Goal: Communication & Community: Share content

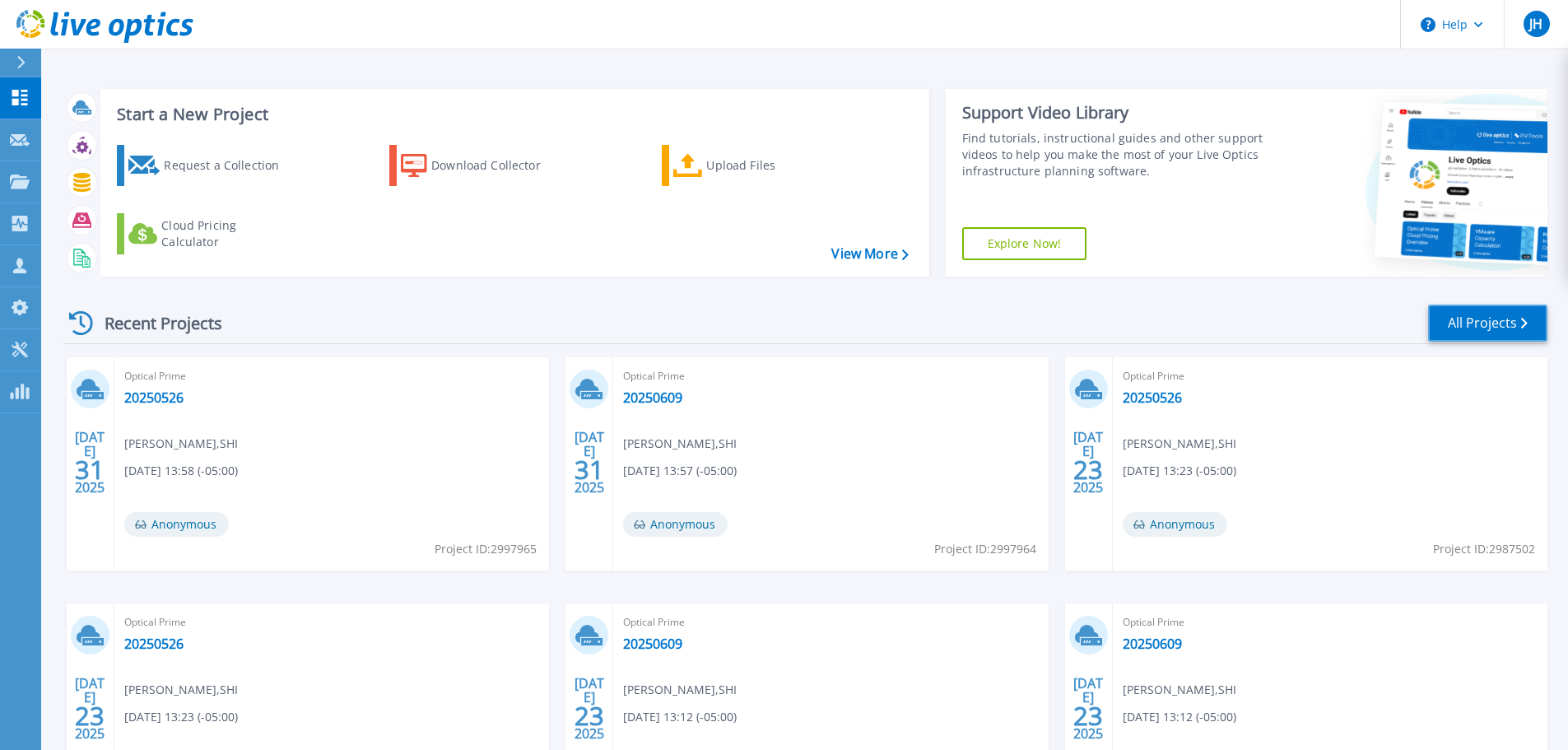
click at [1507, 334] on link "All Projects" at bounding box center [1488, 324] width 120 height 37
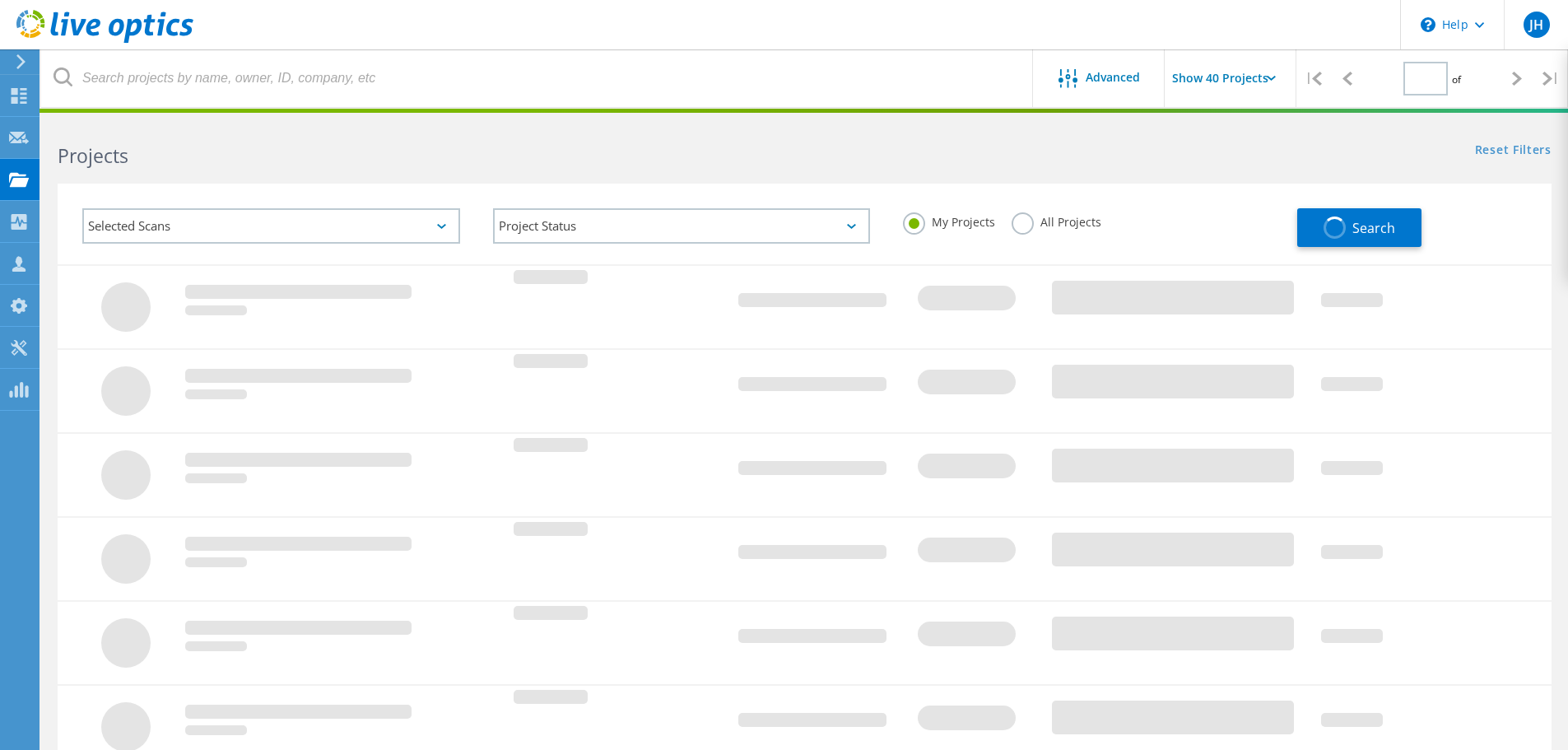
type input "1"
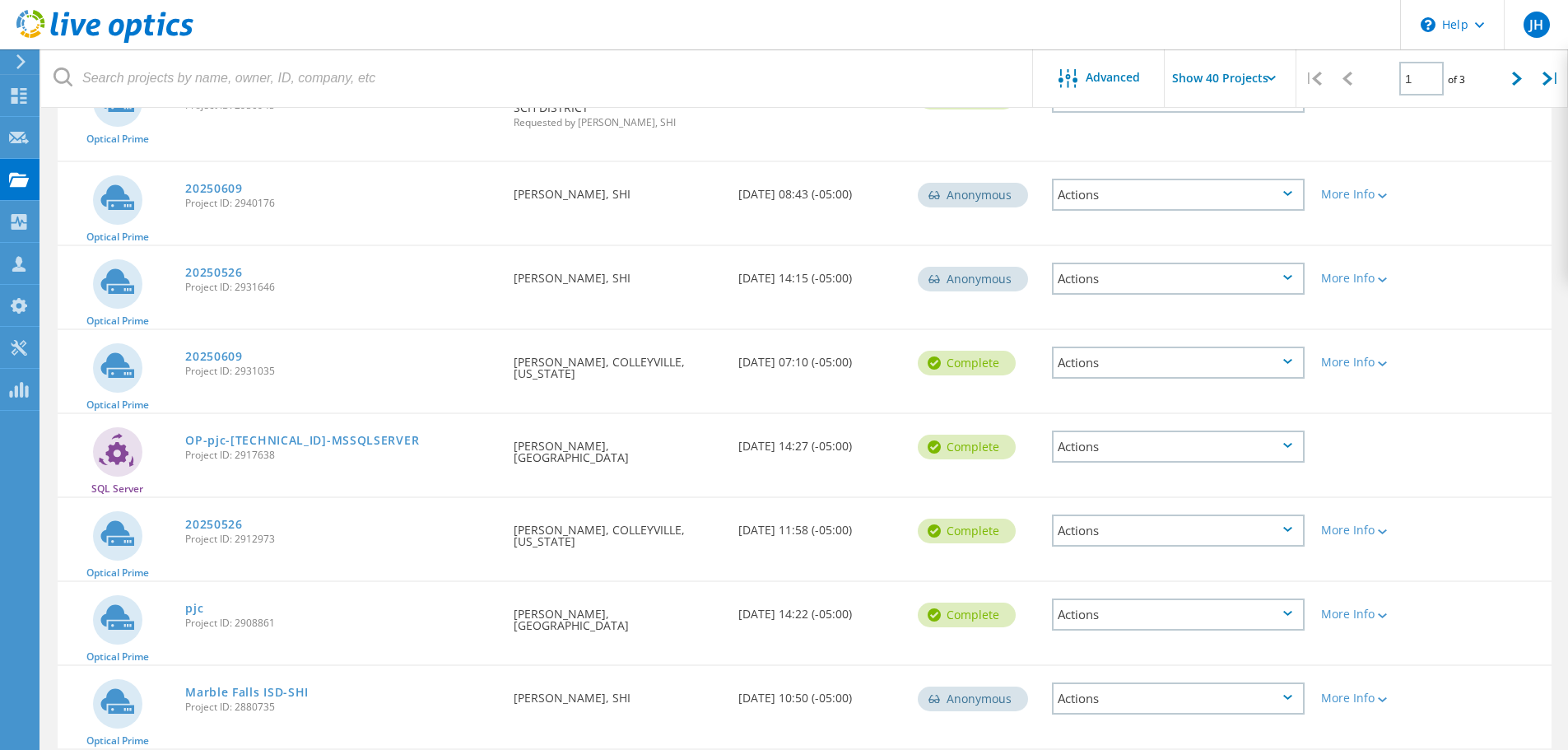
scroll to position [1042, 0]
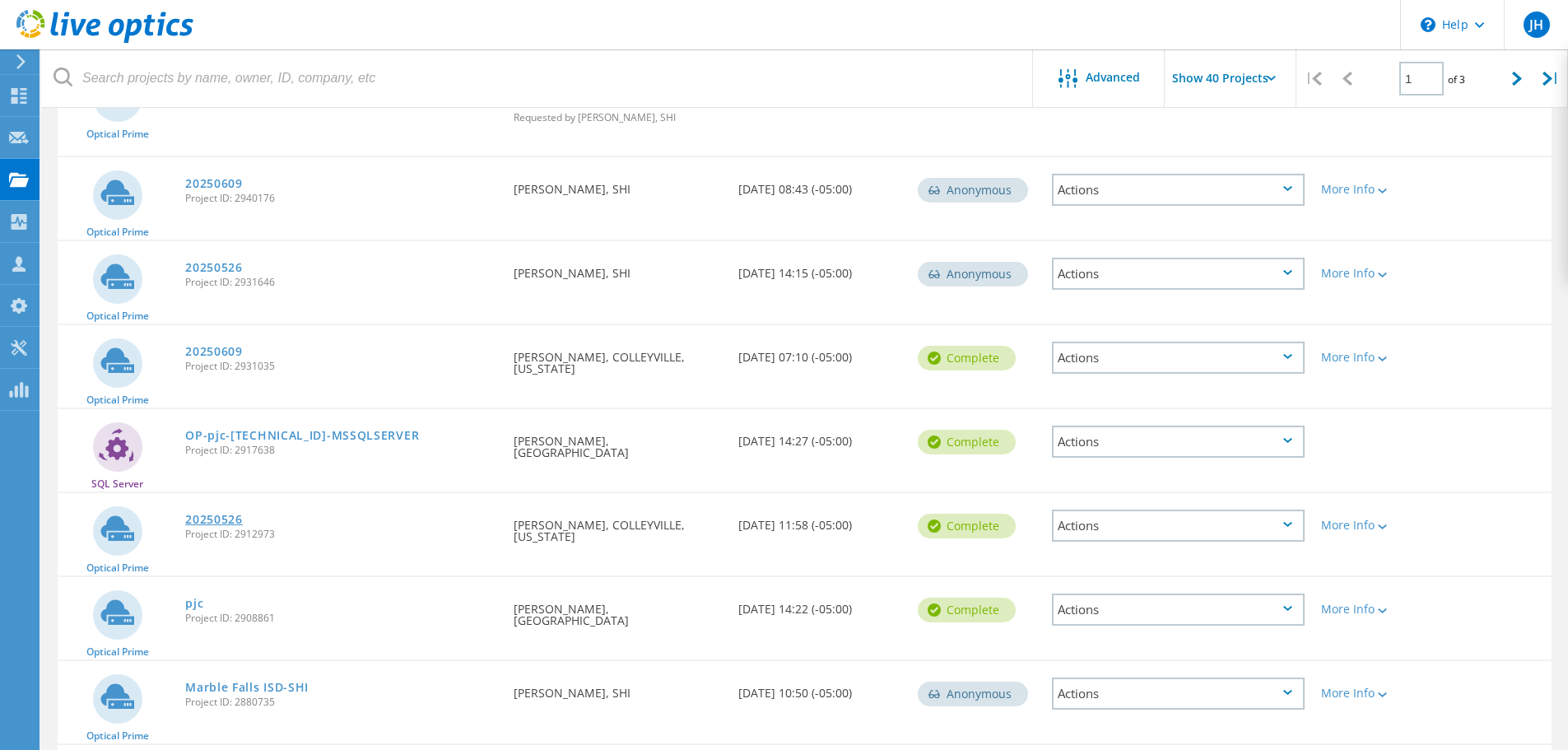
click at [213, 513] on link "20250526" at bounding box center [214, 519] width 58 height 11
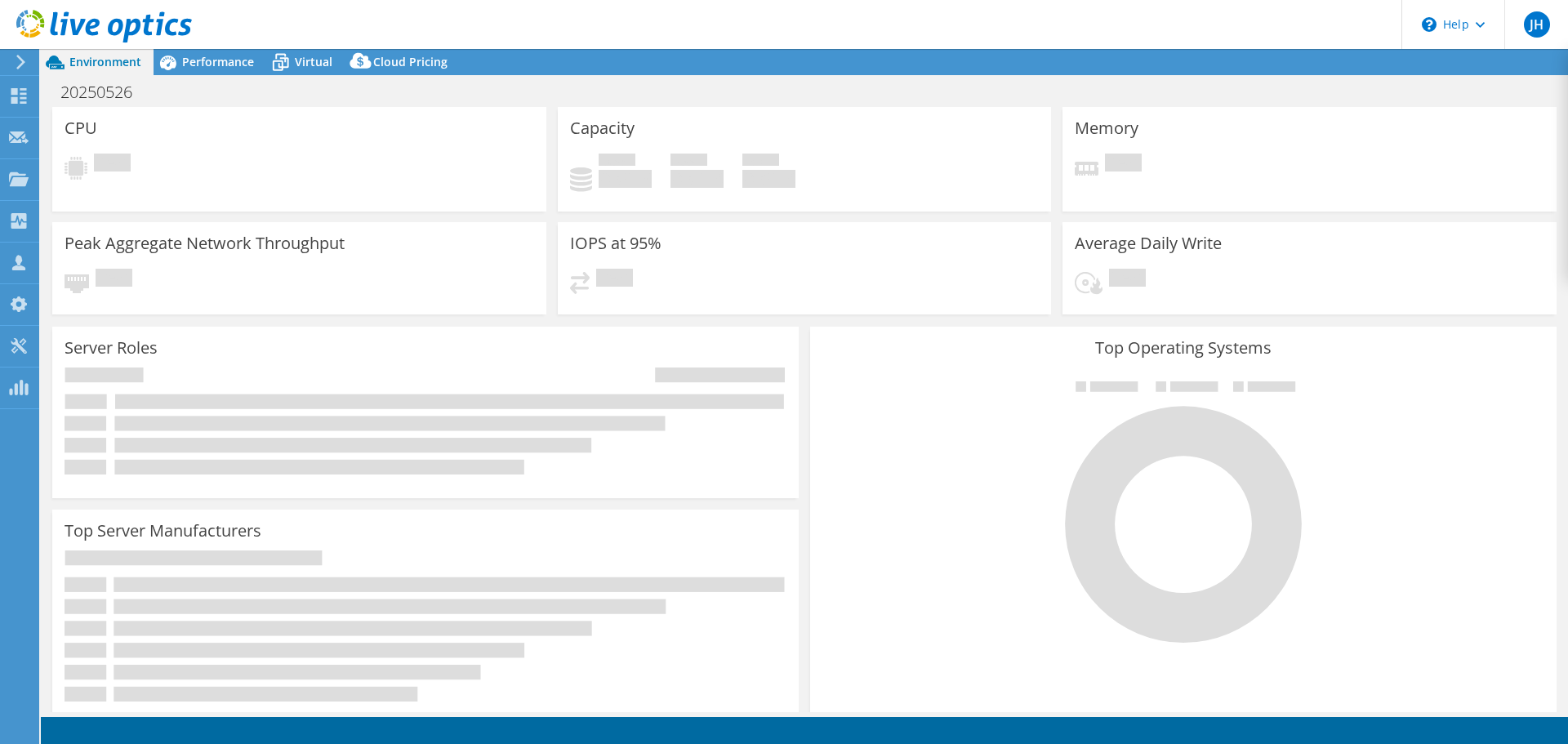
select select "USEast"
select select "USD"
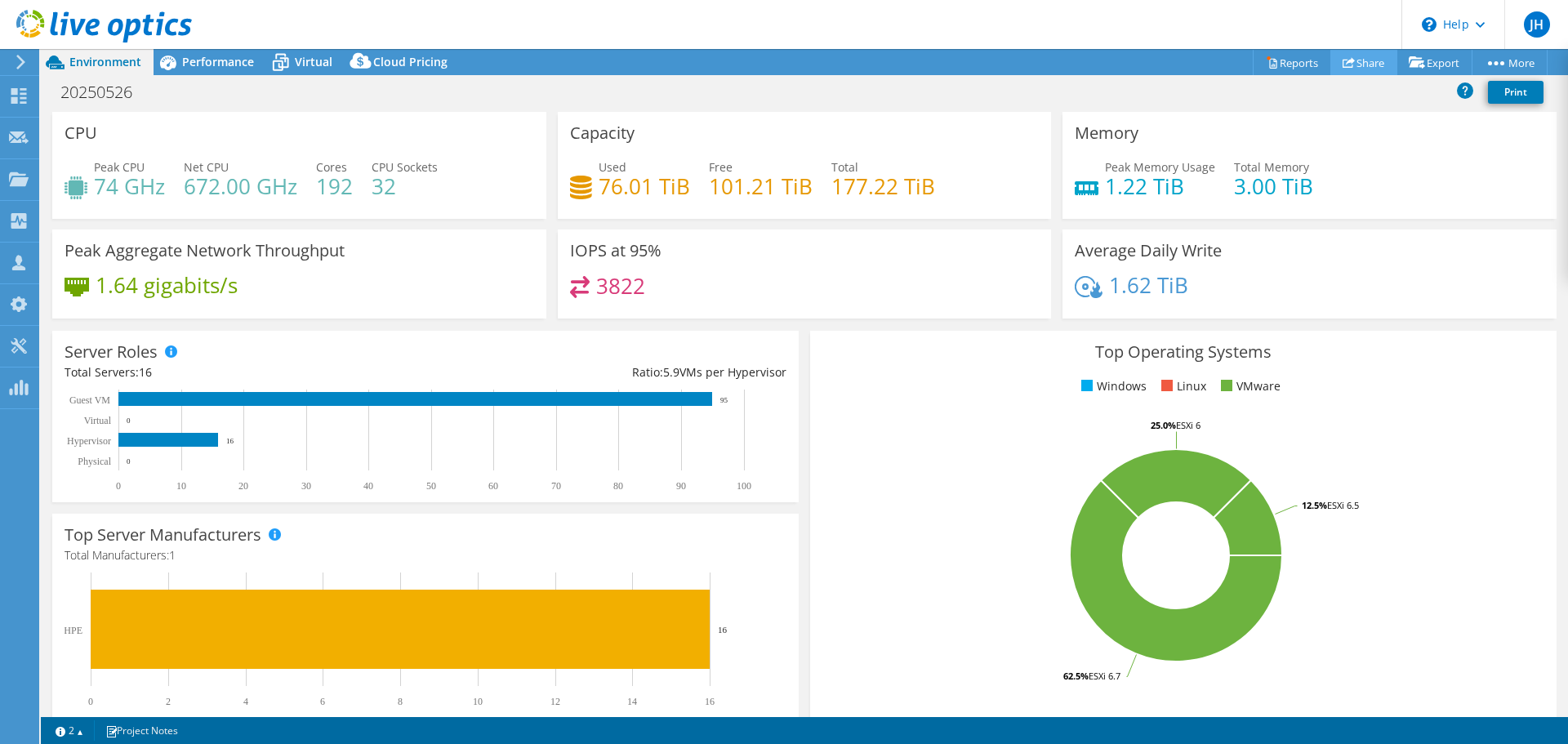
click at [1349, 58] on link "Share" at bounding box center [1364, 62] width 67 height 25
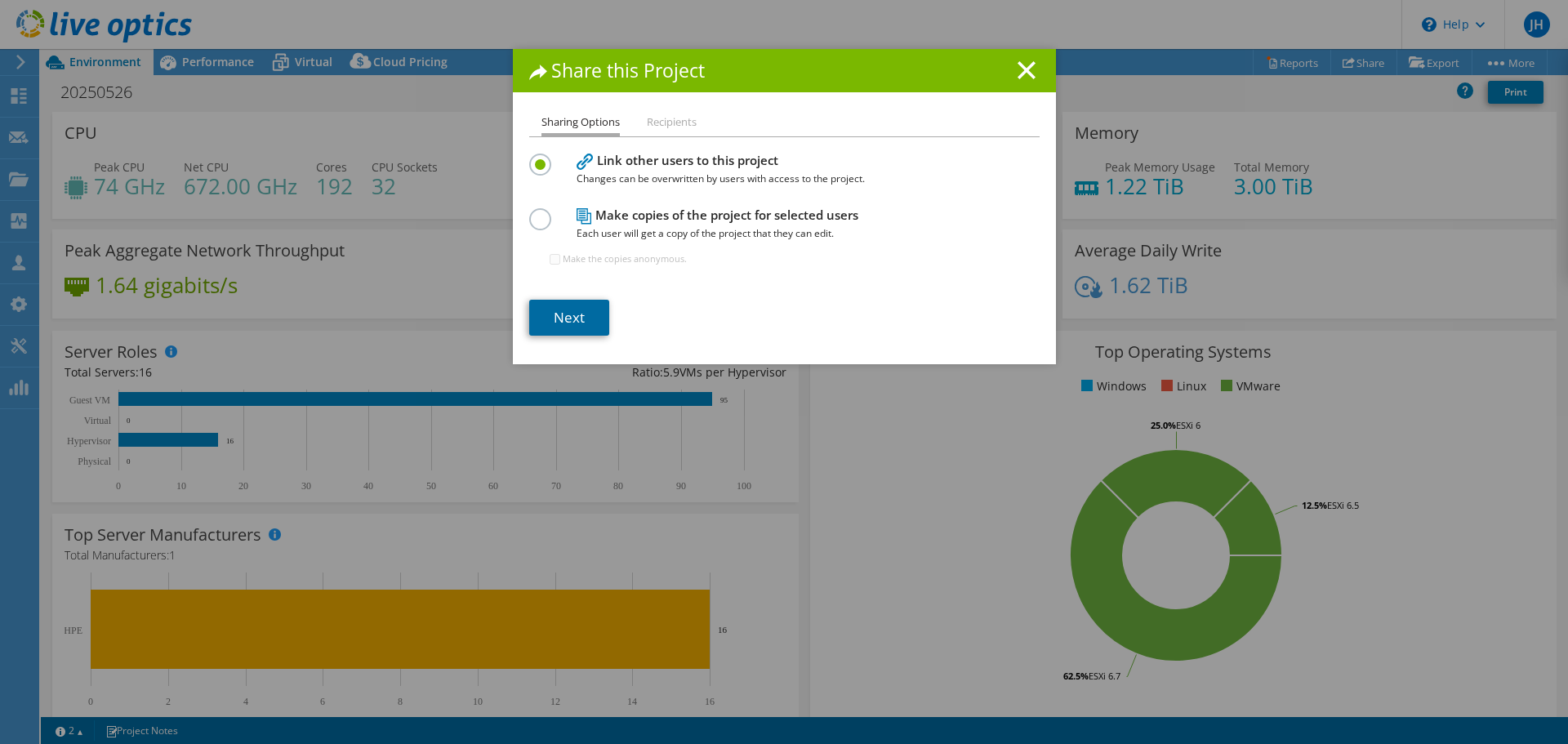
click at [576, 309] on link "Next" at bounding box center [569, 317] width 80 height 36
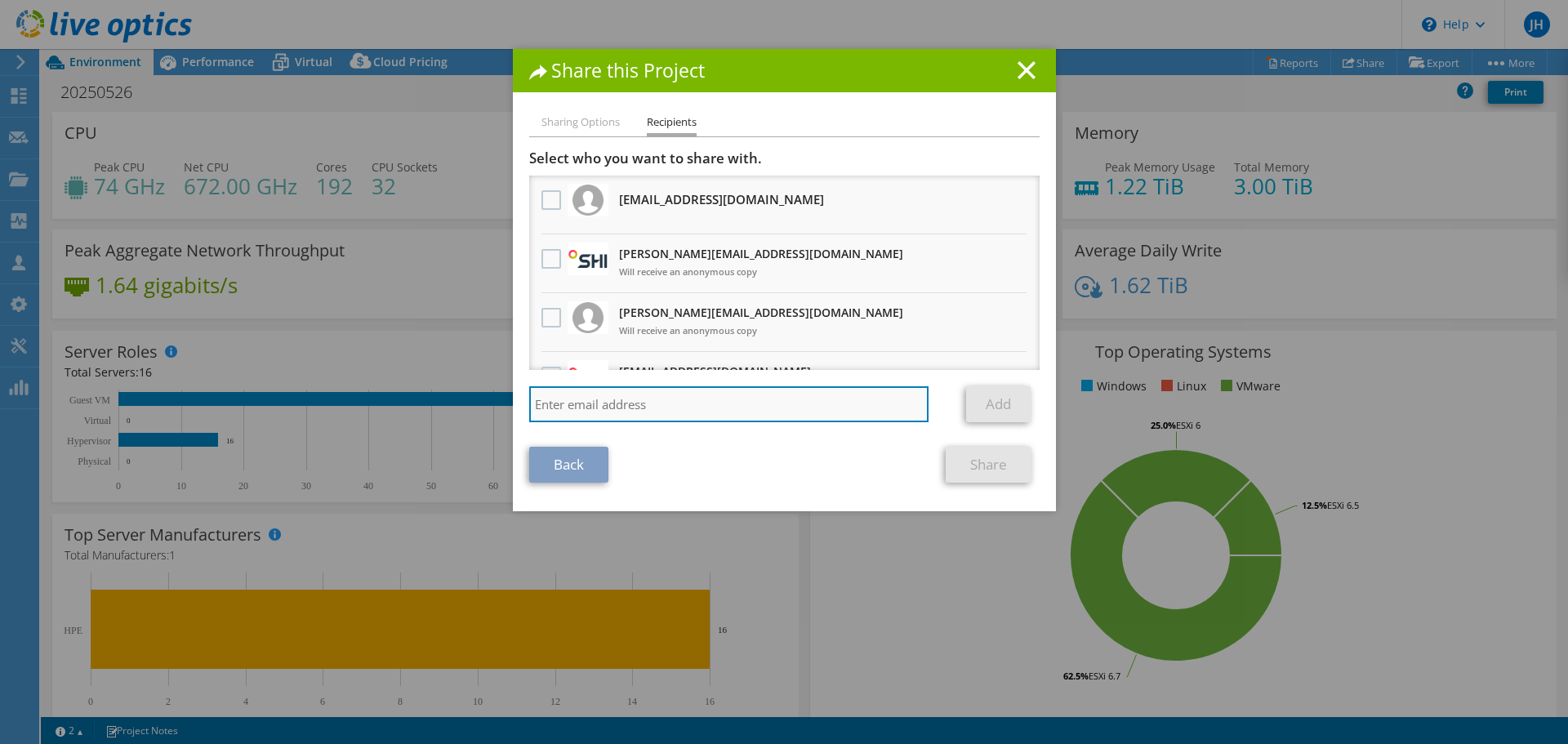
click at [633, 397] on input "search" at bounding box center [728, 404] width 400 height 36
paste input "Bob.Brown@tierpoint.com"
type input "Bob.Brown@tierpoint.com"
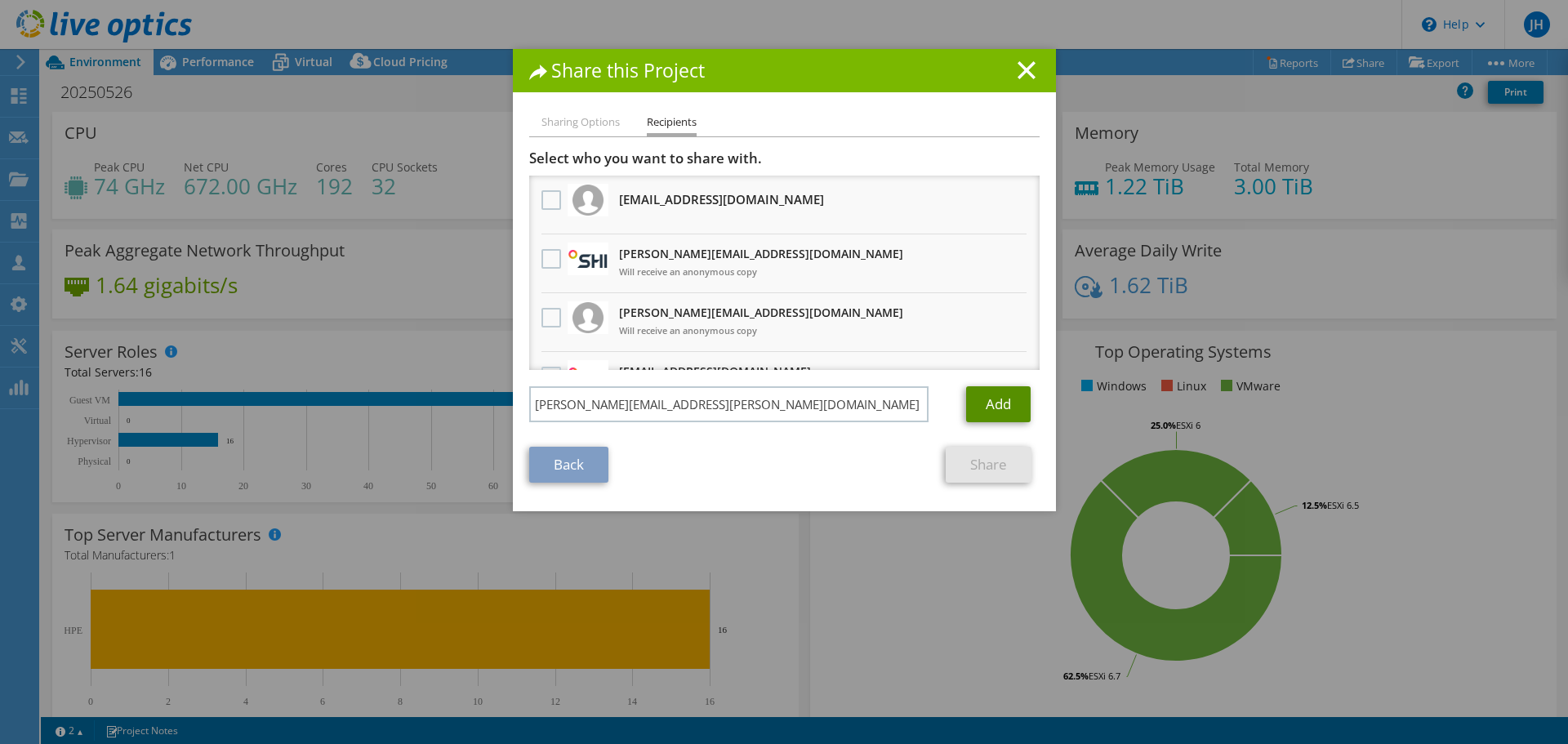
click at [987, 411] on link "Add" at bounding box center [998, 404] width 65 height 36
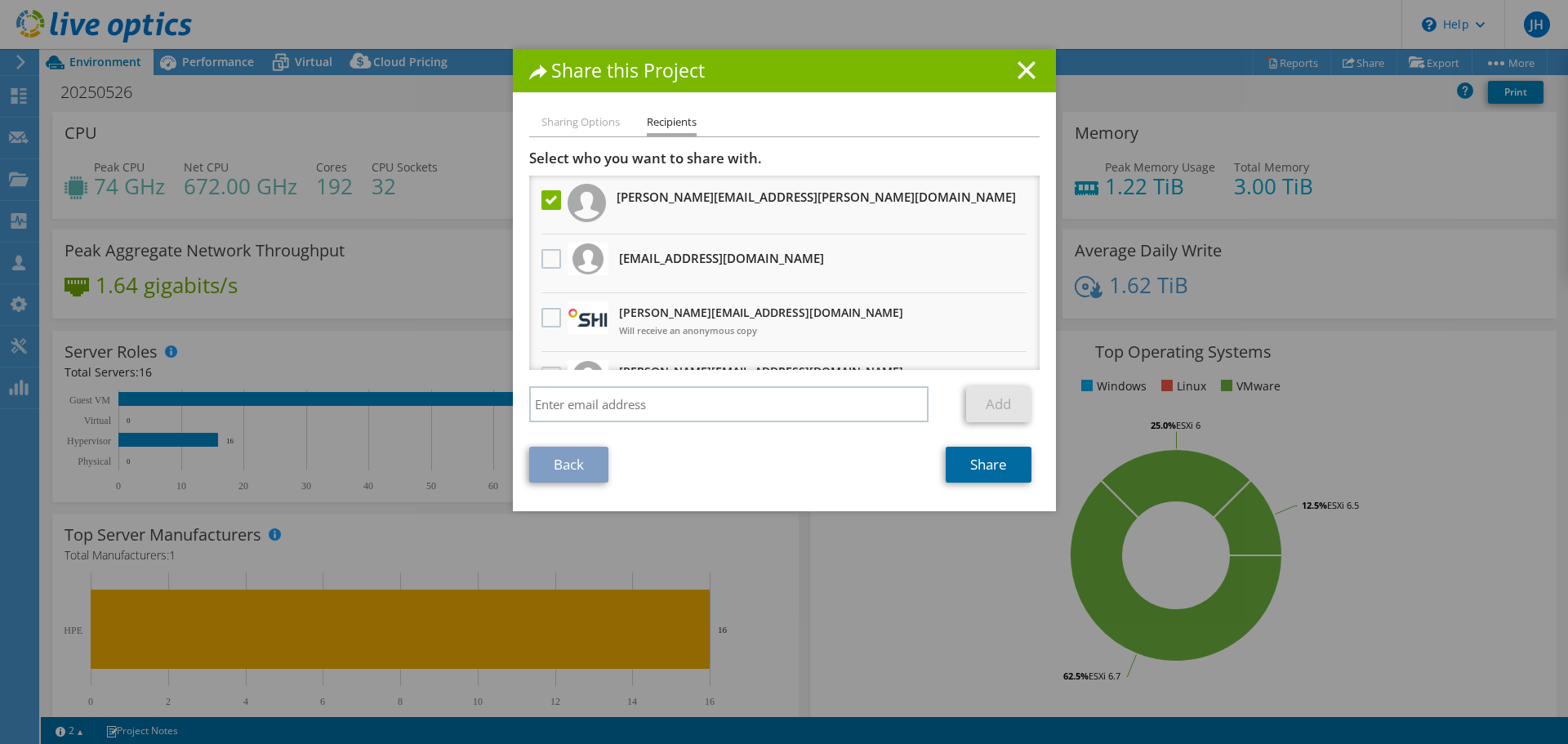
click at [972, 454] on link "Share" at bounding box center [988, 464] width 85 height 36
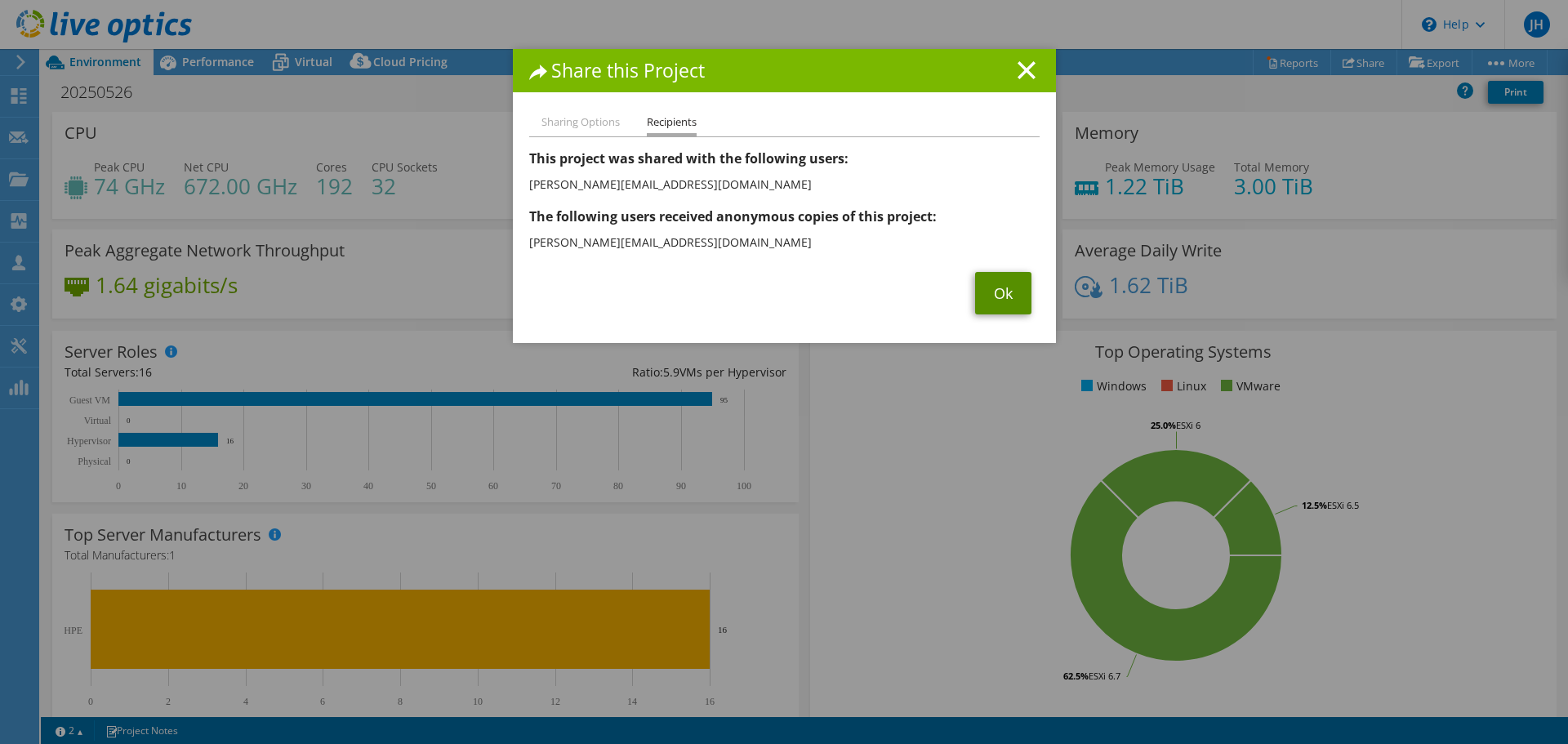
click at [1004, 299] on link "Ok" at bounding box center [1003, 293] width 57 height 43
